Goal: Transaction & Acquisition: Download file/media

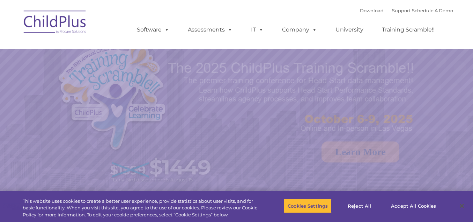
select select "MEDIUM"
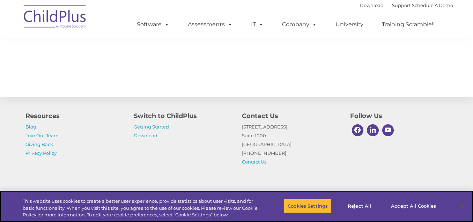
scroll to position [816, 0]
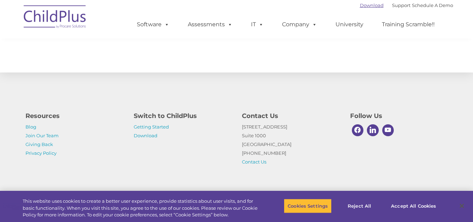
click at [370, 6] on link "Download" at bounding box center [372, 5] width 24 height 6
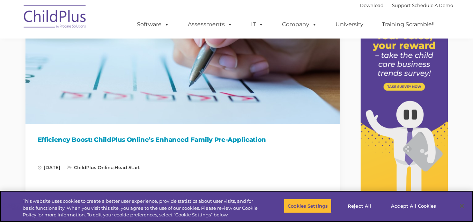
scroll to position [104, 0]
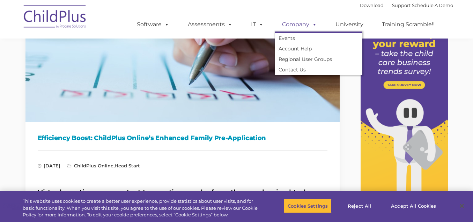
click at [310, 27] on span at bounding box center [314, 24] width 8 height 7
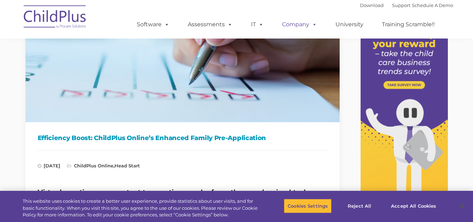
click at [310, 27] on span at bounding box center [314, 24] width 8 height 7
click at [228, 27] on span at bounding box center [229, 24] width 8 height 7
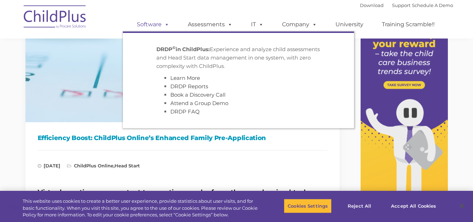
click at [164, 22] on span at bounding box center [166, 24] width 8 height 7
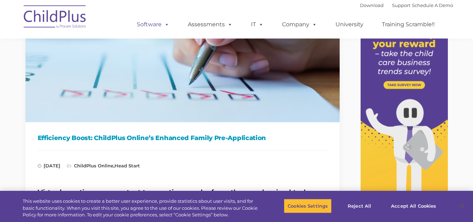
click at [164, 22] on span at bounding box center [166, 24] width 8 height 7
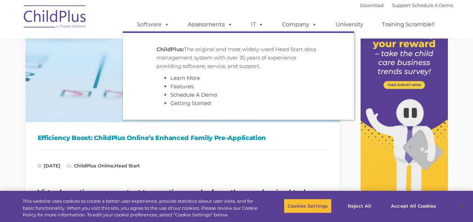
click at [155, 26] on link "Software" at bounding box center [153, 24] width 46 height 14
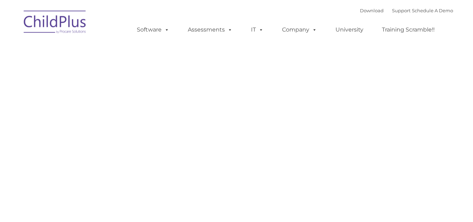
type input ""
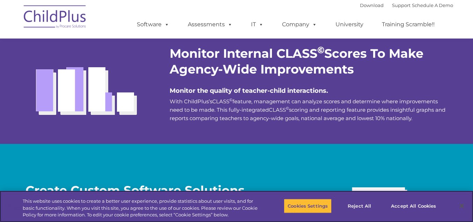
scroll to position [1358, 0]
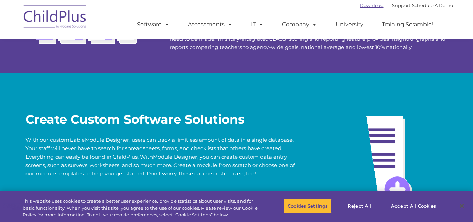
click at [369, 7] on link "Download" at bounding box center [372, 5] width 24 height 6
